Goal: Complete application form

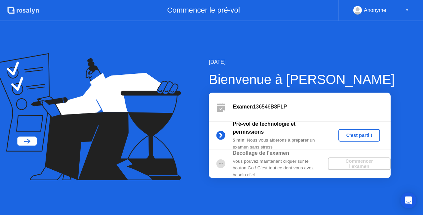
click at [353, 134] on div "C'est parti !" at bounding box center [359, 134] width 37 height 5
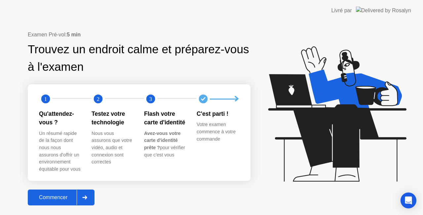
click at [62, 198] on div "Commencer" at bounding box center [53, 197] width 47 height 6
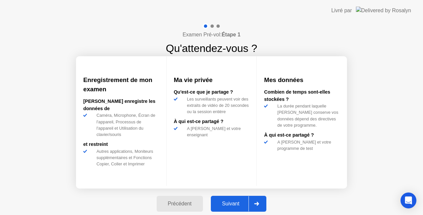
click at [228, 201] on div "Suivant" at bounding box center [231, 204] width 36 height 6
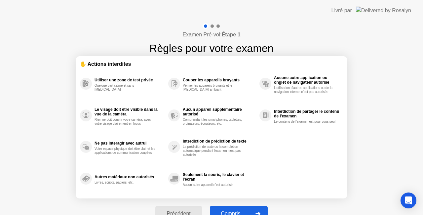
click at [240, 210] on div "Compris" at bounding box center [231, 213] width 38 height 6
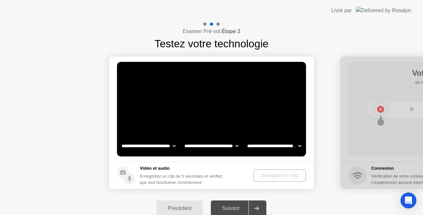
select select "**********"
select select "*******"
click at [288, 176] on div "Enregistrer le clip" at bounding box center [279, 175] width 47 height 5
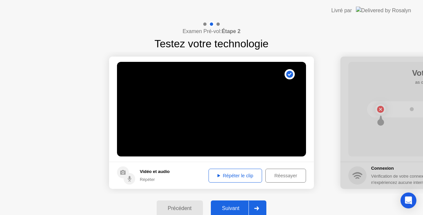
click at [255, 177] on div "Répéter le clip" at bounding box center [235, 175] width 49 height 5
click at [241, 207] on div "Suivant" at bounding box center [231, 208] width 36 height 6
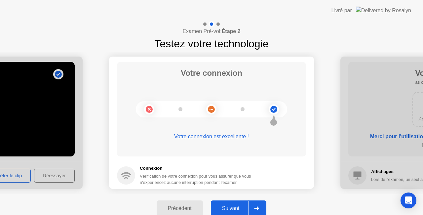
click at [241, 207] on div "Suivant" at bounding box center [231, 208] width 36 height 6
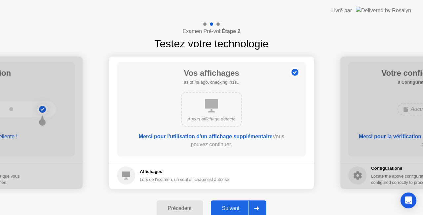
click at [241, 207] on div "Suivant" at bounding box center [231, 208] width 36 height 6
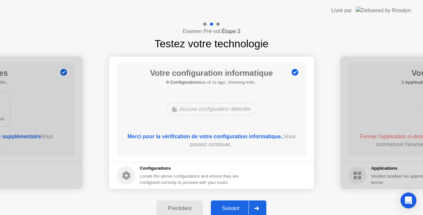
click at [241, 207] on div "Suivant" at bounding box center [231, 208] width 36 height 6
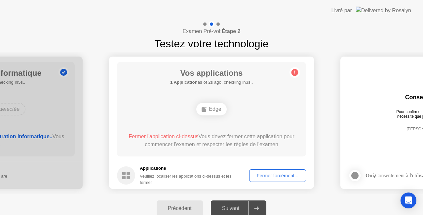
click at [279, 175] on div "Fermer forcément..." at bounding box center [277, 175] width 52 height 5
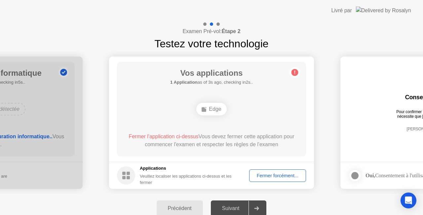
click at [270, 173] on div "Fermer forcément..." at bounding box center [277, 175] width 52 height 5
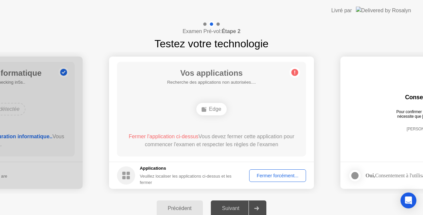
click at [212, 106] on div "Edge" at bounding box center [211, 109] width 30 height 13
click at [268, 174] on div "Fermer forcément..." at bounding box center [277, 175] width 52 height 5
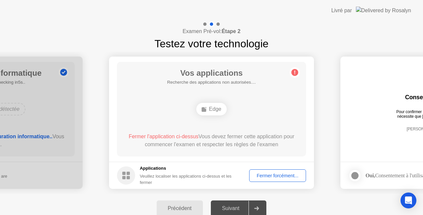
click at [217, 113] on div "Edge" at bounding box center [211, 109] width 30 height 13
click at [230, 211] on div "Suivant" at bounding box center [231, 208] width 36 height 6
click at [193, 137] on span "Fermer l'application ci-dessus" at bounding box center [164, 136] width 70 height 6
click at [190, 137] on span "Fermer l'application ci-dessus" at bounding box center [164, 136] width 70 height 6
click at [287, 177] on div "Fermer forcément..." at bounding box center [277, 175] width 52 height 5
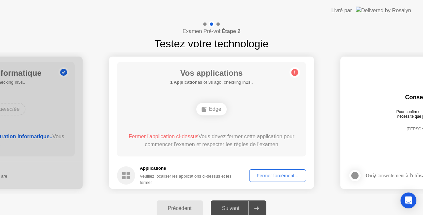
click at [283, 178] on div "Fermer forcément..." at bounding box center [277, 175] width 52 height 5
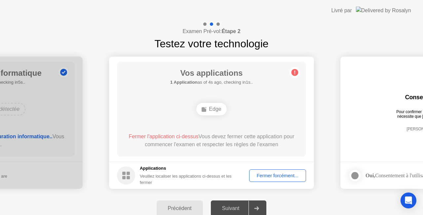
click at [258, 173] on div "Fermer forcément..." at bounding box center [277, 175] width 52 height 5
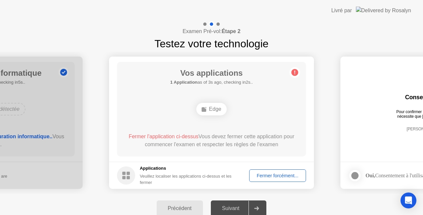
click at [270, 173] on div "Fermer forcément..." at bounding box center [277, 175] width 52 height 5
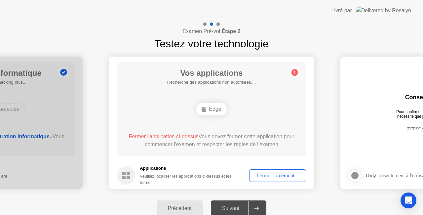
click at [264, 173] on div "Fermer forcément..." at bounding box center [277, 175] width 52 height 5
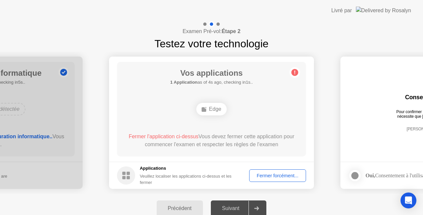
click at [229, 130] on div "Vos applications 1 Application as of 4s ago, checking in1s.. Edge Fermer l'appl…" at bounding box center [211, 109] width 189 height 94
click at [266, 178] on div "Fermer forcément..." at bounding box center [277, 175] width 52 height 5
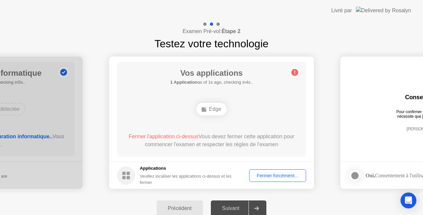
click at [270, 178] on div "Fermer forcément..." at bounding box center [277, 175] width 52 height 5
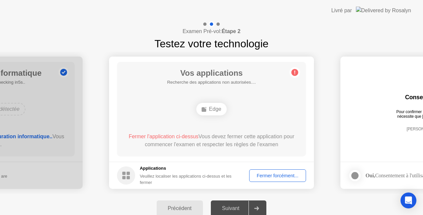
click at [237, 209] on div "Suivant" at bounding box center [231, 208] width 36 height 6
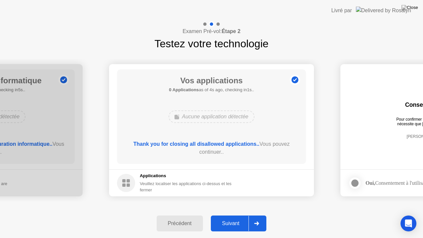
click at [234, 214] on div "Suivant" at bounding box center [231, 223] width 36 height 6
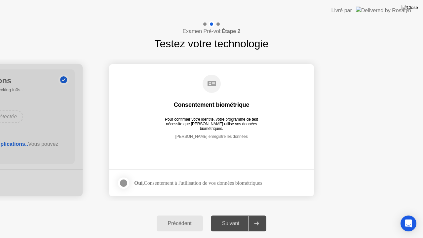
click at [125, 182] on div at bounding box center [124, 183] width 8 height 8
click at [233, 214] on div "Suivant" at bounding box center [231, 223] width 36 height 6
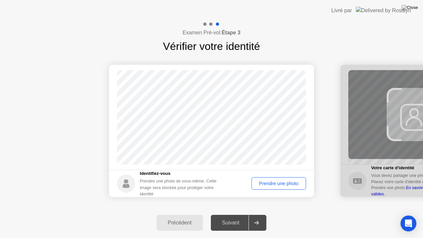
click at [276, 183] on div "Prendre une photo" at bounding box center [279, 183] width 50 height 5
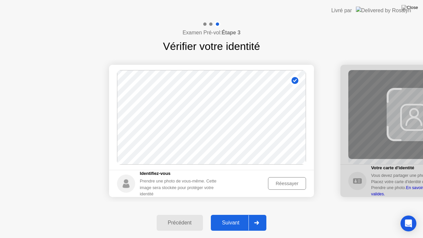
click at [291, 183] on div "Réessayer" at bounding box center [286, 183] width 33 height 5
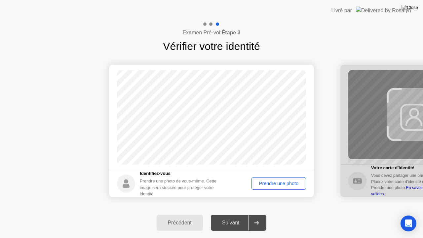
click at [292, 183] on div "Prendre une photo" at bounding box center [279, 183] width 50 height 5
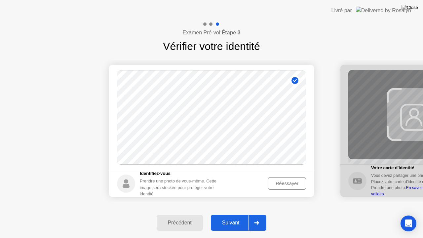
click at [238, 214] on div "Suivant" at bounding box center [231, 223] width 36 height 6
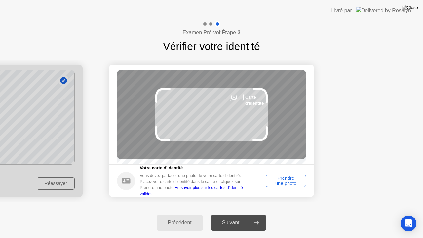
click at [293, 186] on div "Prendre une photo" at bounding box center [286, 180] width 36 height 11
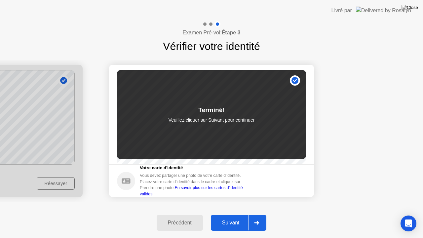
click at [229, 214] on div "Suivant" at bounding box center [231, 223] width 36 height 6
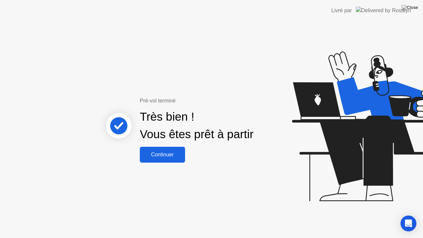
click at [166, 157] on div "Continuer" at bounding box center [162, 155] width 41 height 6
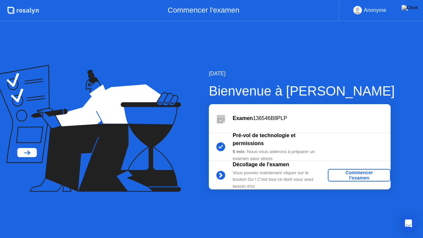
click at [344, 173] on div "Commencer l'examen" at bounding box center [358, 175] width 57 height 11
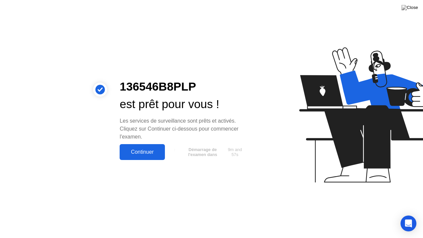
click at [142, 151] on div "Continuer" at bounding box center [142, 152] width 41 height 6
